Goal: Transaction & Acquisition: Purchase product/service

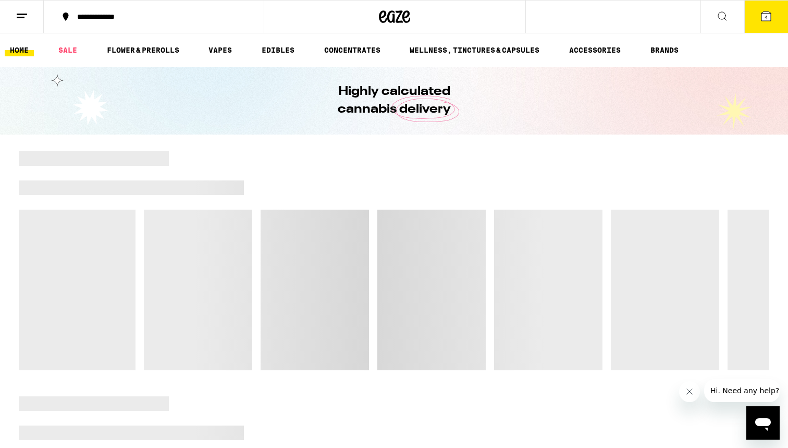
click at [770, 19] on icon at bounding box center [765, 15] width 9 height 9
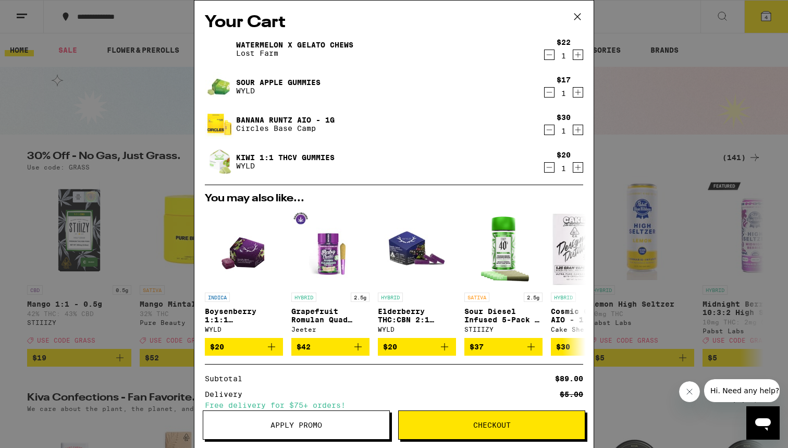
click at [576, 17] on icon at bounding box center [577, 17] width 16 height 16
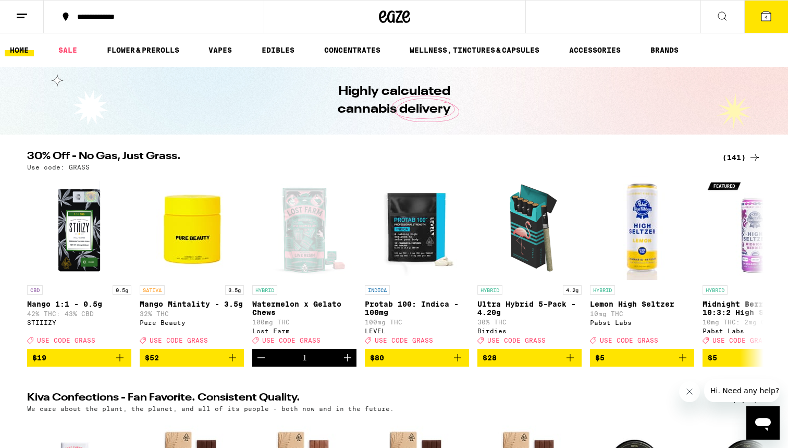
click at [769, 18] on icon at bounding box center [765, 15] width 9 height 9
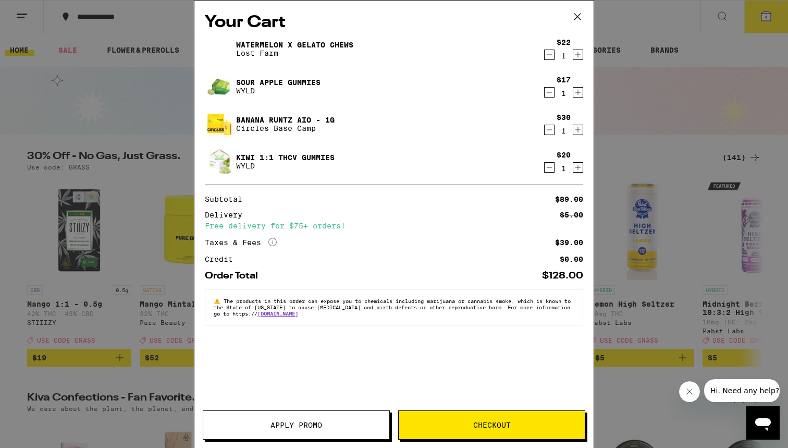
click at [549, 60] on icon "Decrement" at bounding box center [548, 54] width 9 height 13
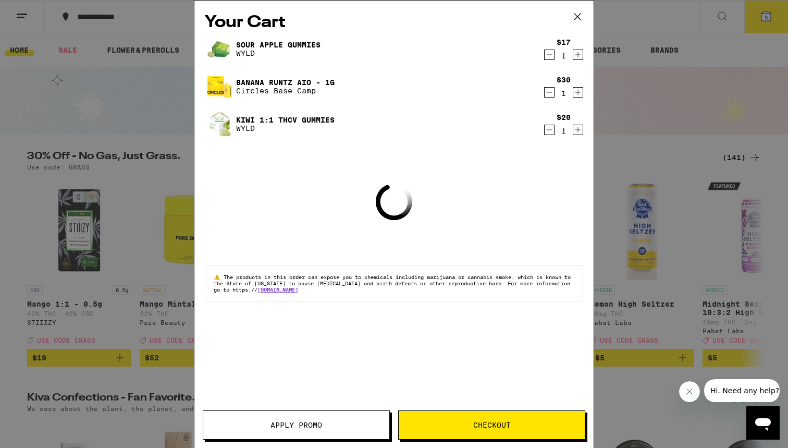
click at [549, 60] on icon "Decrement" at bounding box center [548, 54] width 9 height 13
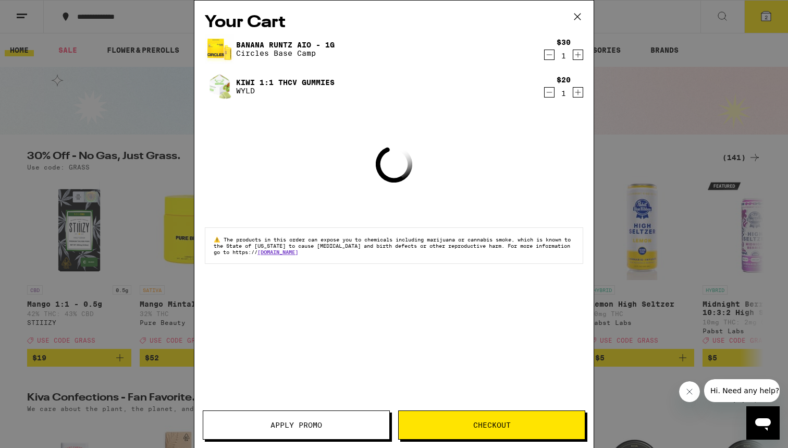
click at [549, 60] on icon "Decrement" at bounding box center [548, 54] width 9 height 13
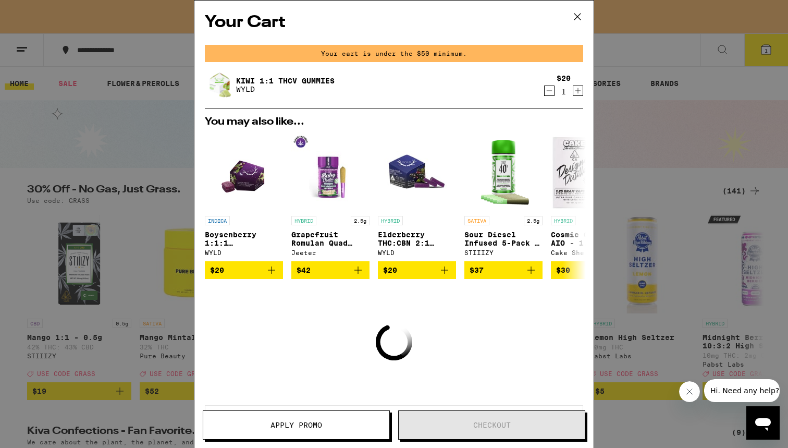
click at [549, 98] on div "Kiwi 1:1 THCv Gummies WYLD $20 1" at bounding box center [394, 84] width 378 height 29
click at [548, 90] on icon "Decrement" at bounding box center [548, 90] width 9 height 13
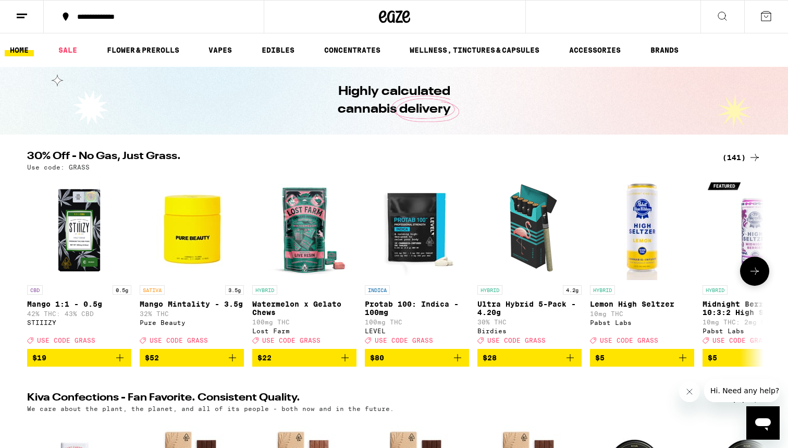
click at [346, 364] on icon "Add to bag" at bounding box center [345, 357] width 13 height 13
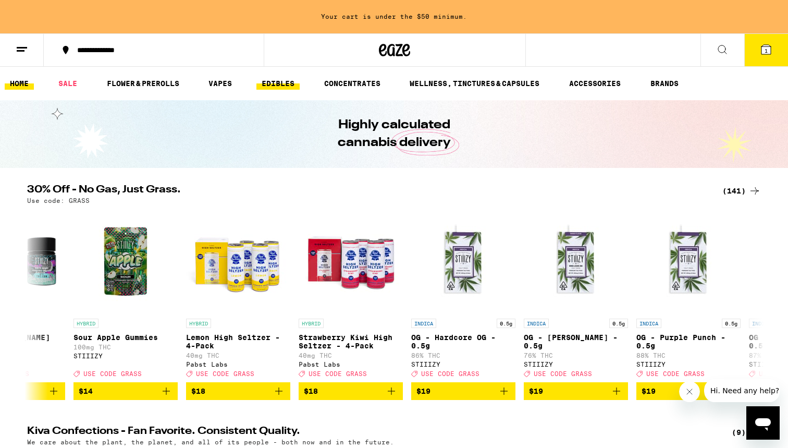
click at [279, 83] on link "EDIBLES" at bounding box center [277, 83] width 43 height 13
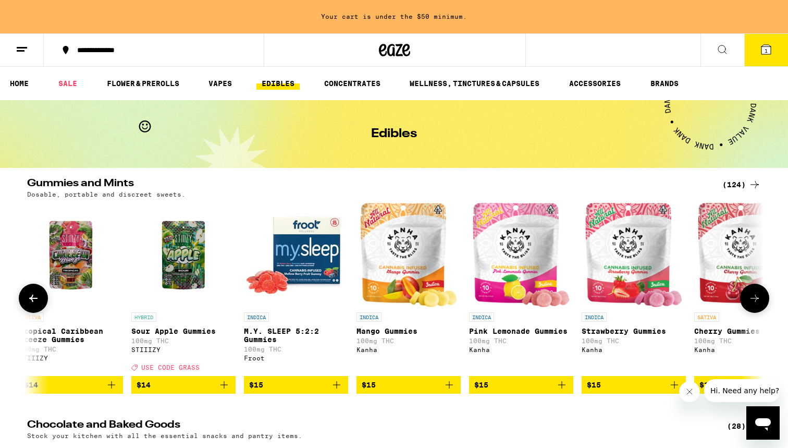
scroll to position [0, 3387]
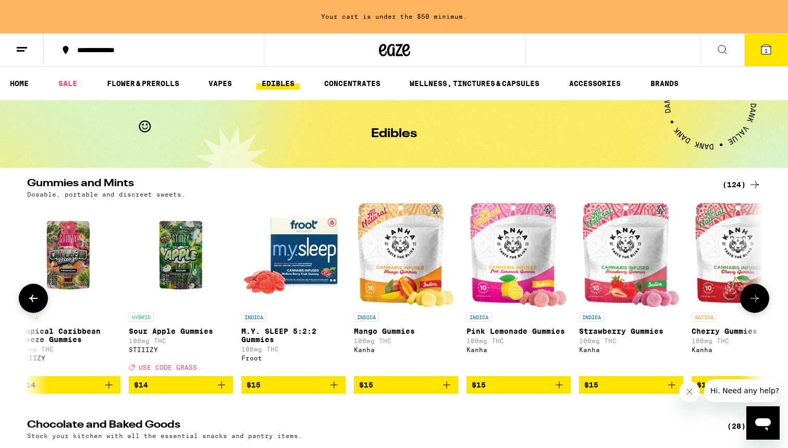
click at [334, 388] on icon "Add to bag" at bounding box center [333, 384] width 7 height 7
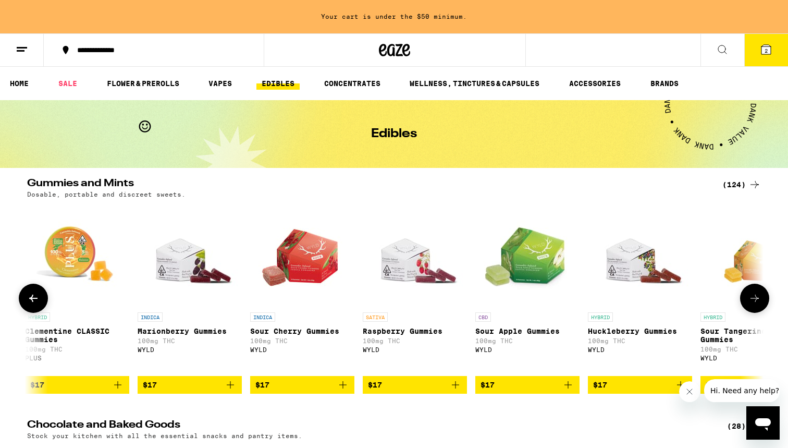
scroll to position [0, 4954]
click at [569, 391] on icon "Add to bag" at bounding box center [567, 384] width 13 height 13
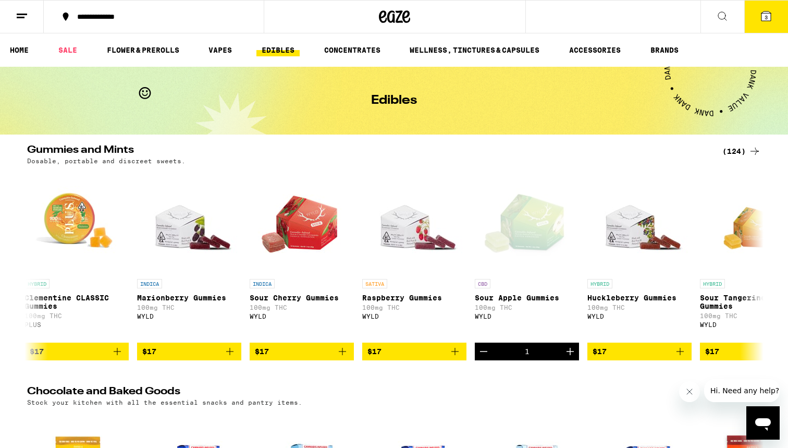
click at [767, 19] on span "3" at bounding box center [765, 17] width 3 height 6
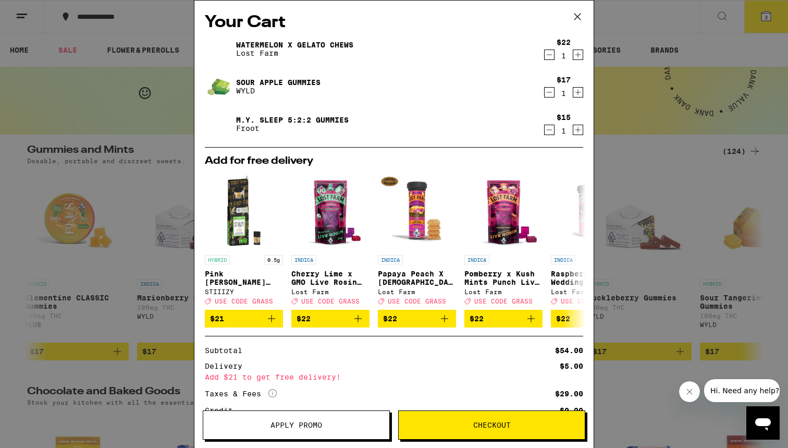
click at [360, 423] on span "Apply Promo" at bounding box center [296, 424] width 186 height 7
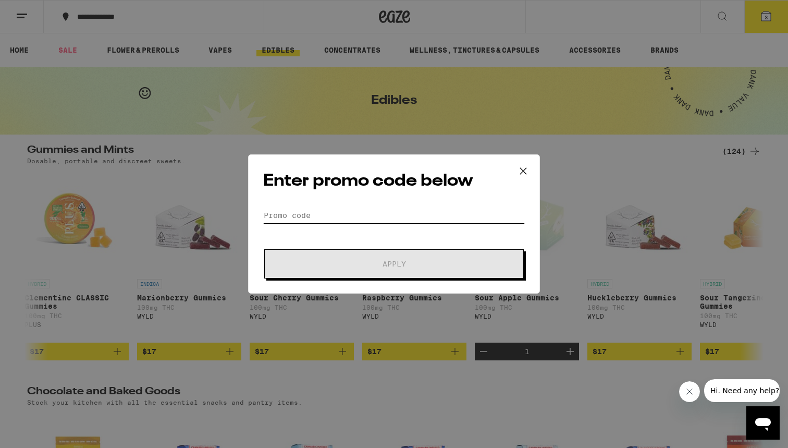
click at [379, 219] on input "Promo Code" at bounding box center [394, 215] width 262 height 16
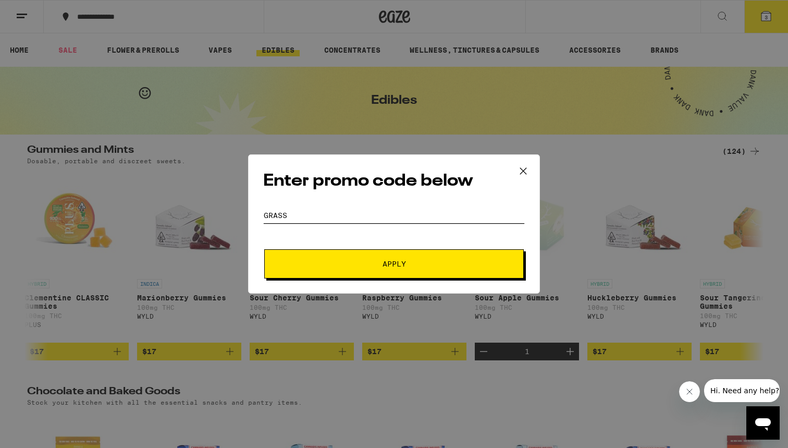
type input "grass"
click at [389, 267] on span "Apply" at bounding box center [393, 263] width 23 height 7
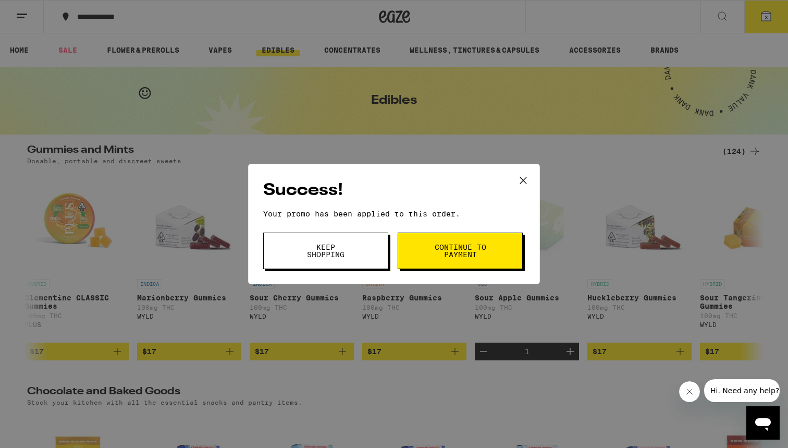
click at [466, 251] on span "Continue to payment" at bounding box center [459, 250] width 53 height 15
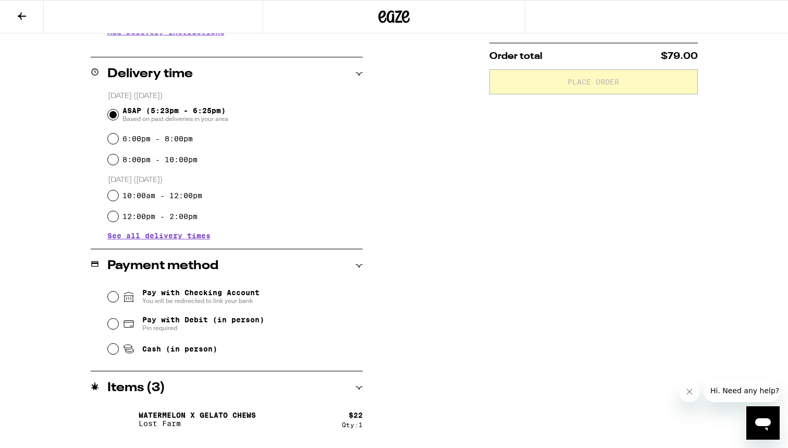
scroll to position [235, 0]
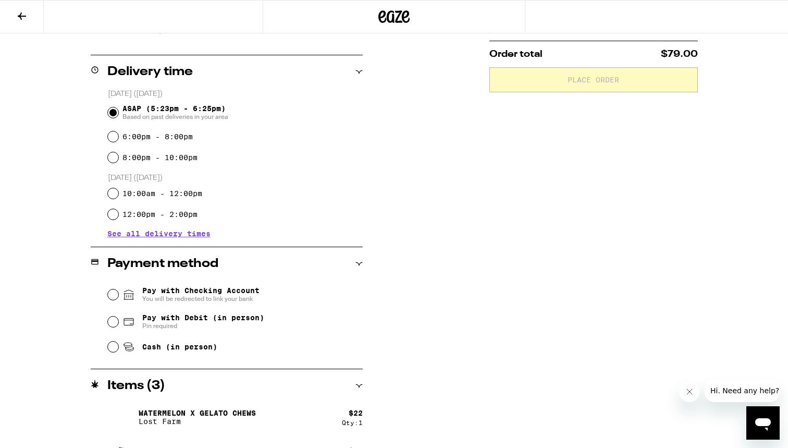
click at [114, 327] on input "Pay with Debit (in person) Pin required" at bounding box center [113, 321] width 10 height 10
radio input "true"
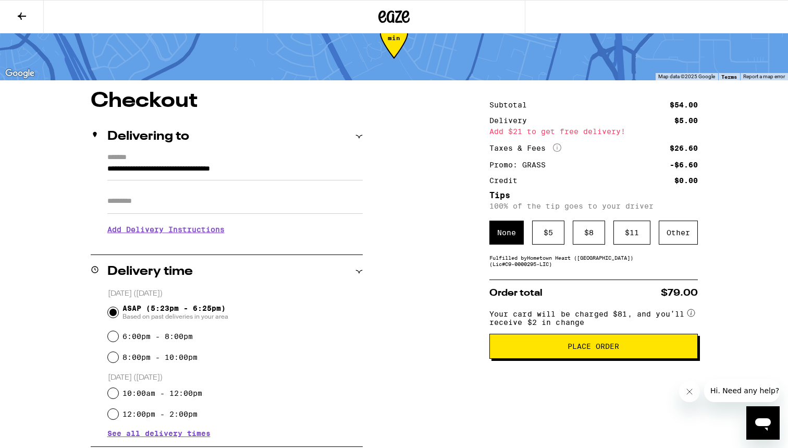
scroll to position [35, 0]
click at [626, 357] on button "Place Order" at bounding box center [593, 346] width 208 height 25
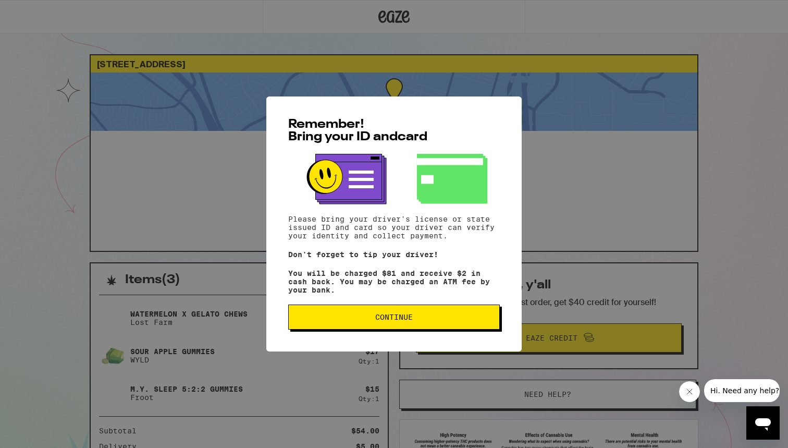
click at [429, 317] on span "Continue" at bounding box center [394, 316] width 194 height 7
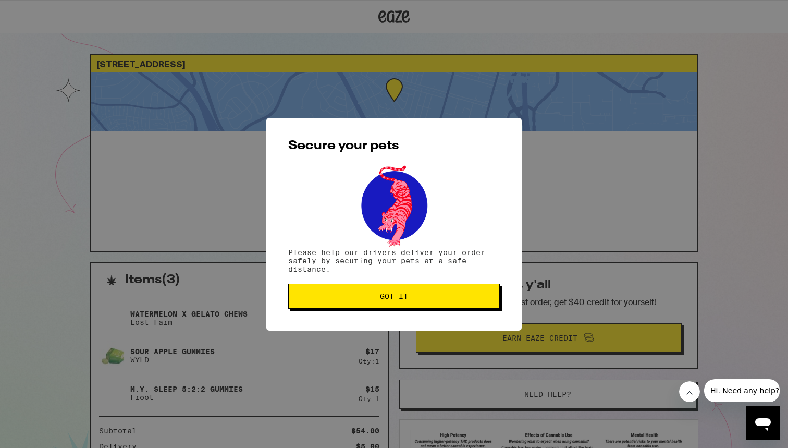
click at [430, 292] on button "Got it" at bounding box center [394, 295] width 212 height 25
